Goal: Find specific page/section

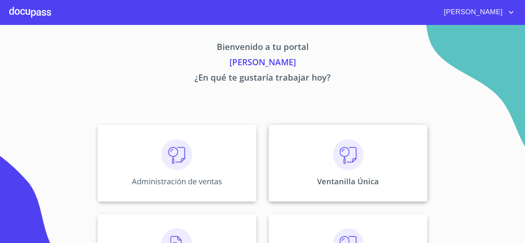
click at [346, 185] on p "Ventanilla Única" at bounding box center [348, 181] width 62 height 10
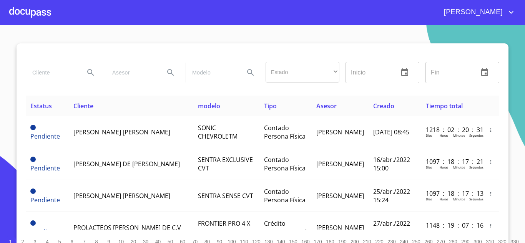
click at [42, 75] on input "search" at bounding box center [52, 72] width 52 height 21
type input "CORPORACION ATLANTIDA"
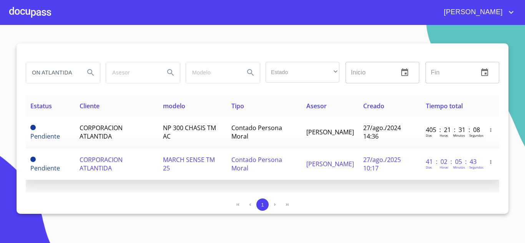
click at [91, 162] on span "CORPORACION ATLANTIDA" at bounding box center [101, 164] width 43 height 17
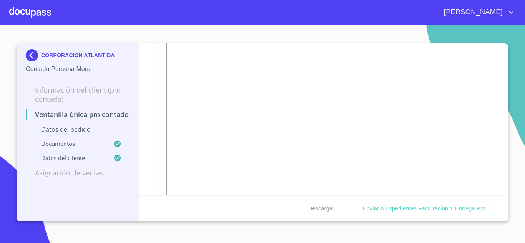
scroll to position [1230, 0]
